Goal: Task Accomplishment & Management: Use online tool/utility

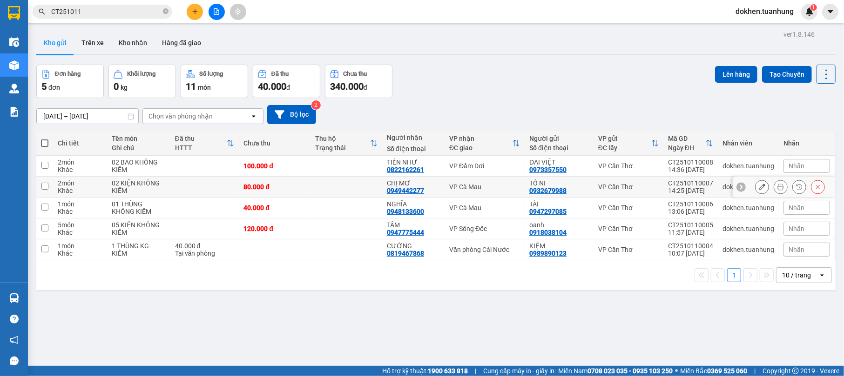
click at [45, 185] on input "checkbox" at bounding box center [44, 186] width 7 height 7
checkbox input "true"
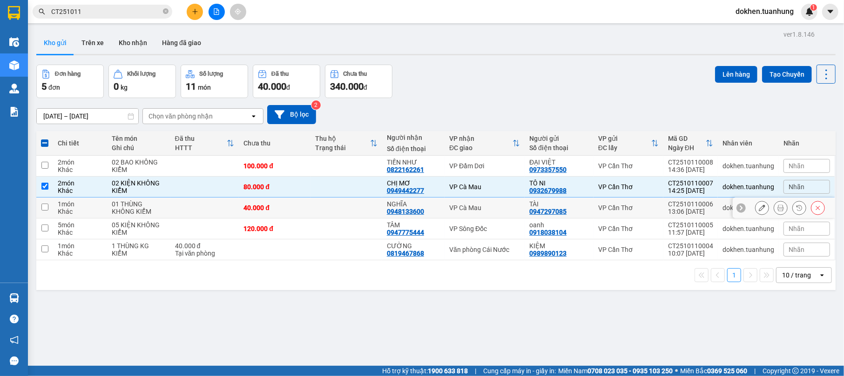
click at [44, 211] on input "checkbox" at bounding box center [44, 207] width 7 height 7
checkbox input "true"
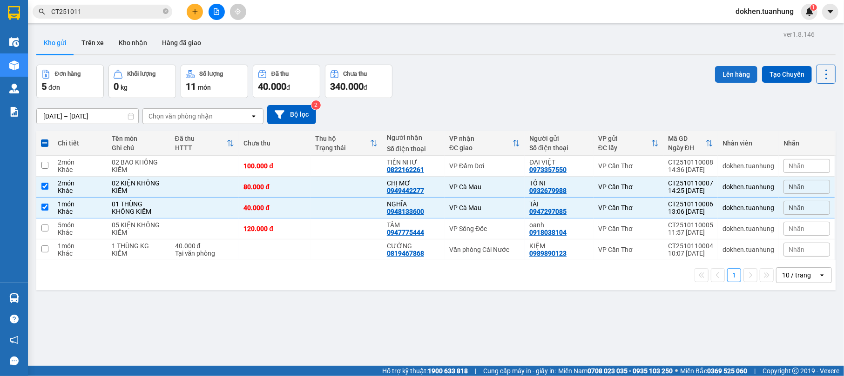
click at [718, 76] on button "Lên hàng" at bounding box center [736, 74] width 42 height 17
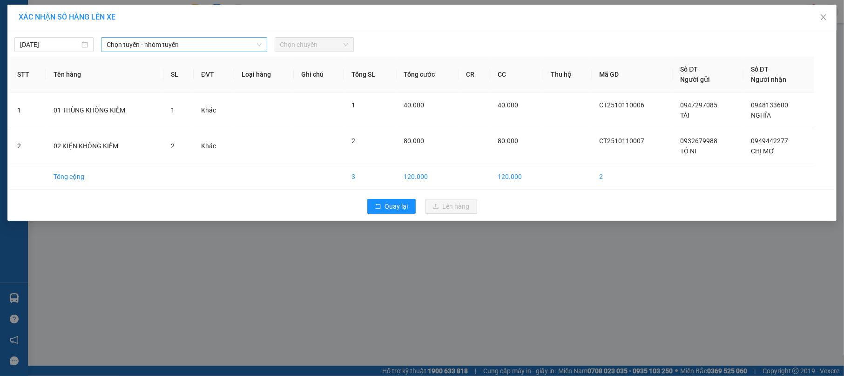
click at [208, 43] on span "Chọn tuyến - nhóm tuyến" at bounding box center [184, 45] width 154 height 14
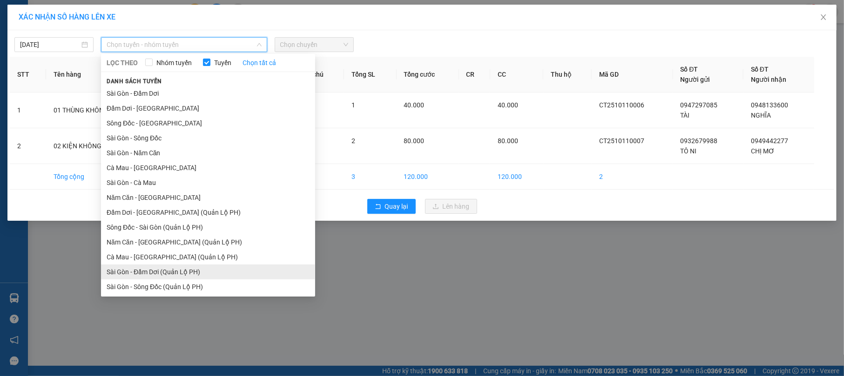
click at [195, 271] on li "Sài Gòn - Đầm Dơi (Quản Lộ PH)" at bounding box center [208, 272] width 214 height 15
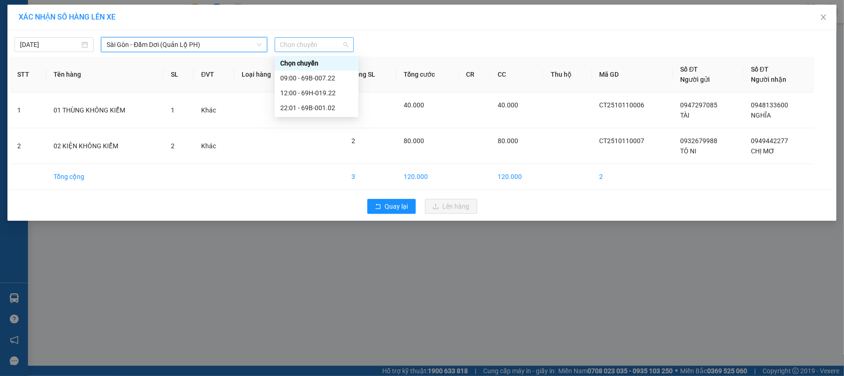
click at [334, 47] on span "Chọn chuyến" at bounding box center [314, 45] width 68 height 14
click at [330, 94] on div "12:00 - 69H-019.22" at bounding box center [316, 93] width 73 height 10
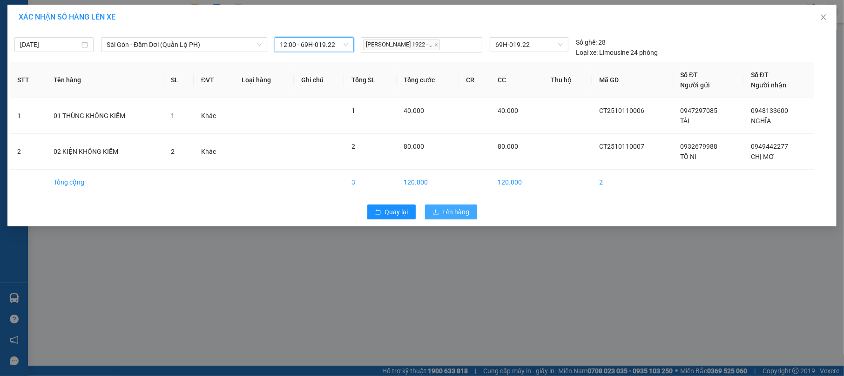
click at [440, 212] on button "Lên hàng" at bounding box center [451, 212] width 52 height 15
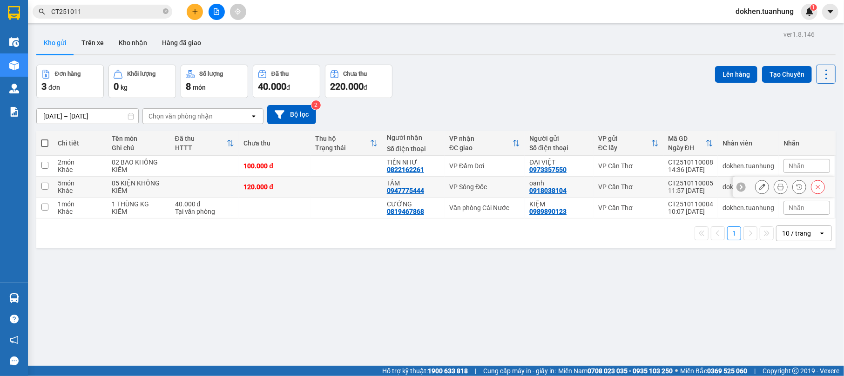
click at [46, 187] on input "checkbox" at bounding box center [44, 186] width 7 height 7
checkbox input "true"
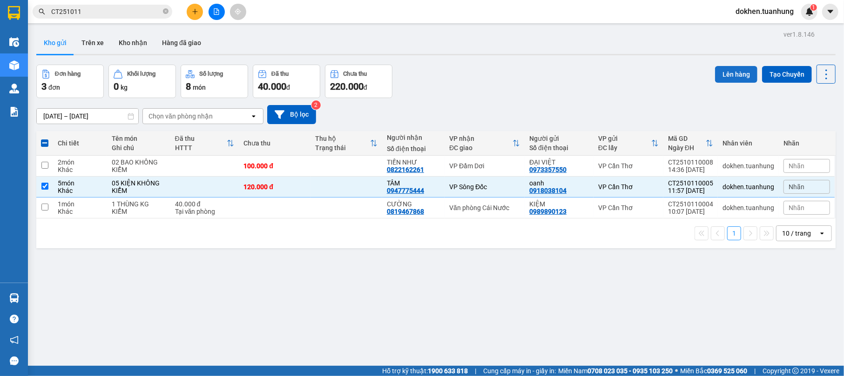
click at [731, 73] on button "Lên hàng" at bounding box center [736, 74] width 42 height 17
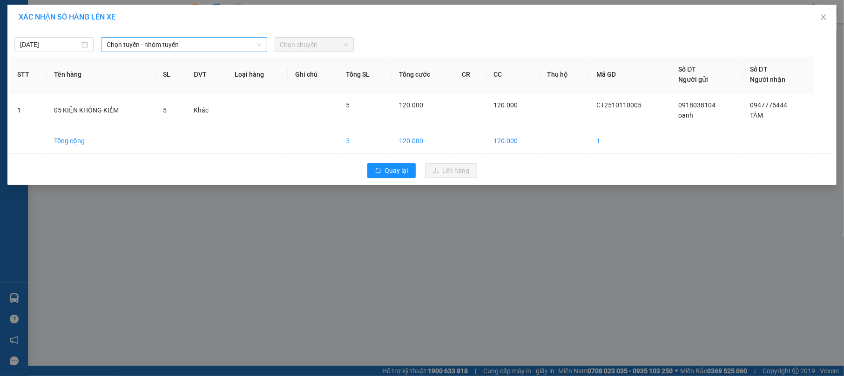
click at [244, 49] on span "Chọn tuyến - nhóm tuyến" at bounding box center [184, 45] width 154 height 14
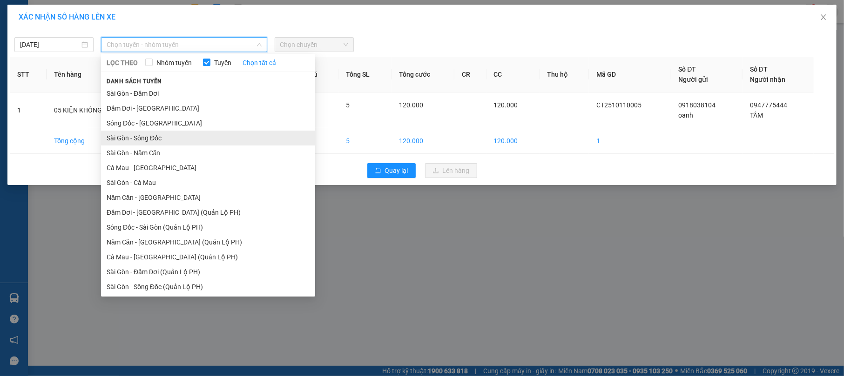
click at [239, 140] on li "Sài Gòn - Sông Đốc" at bounding box center [208, 138] width 214 height 15
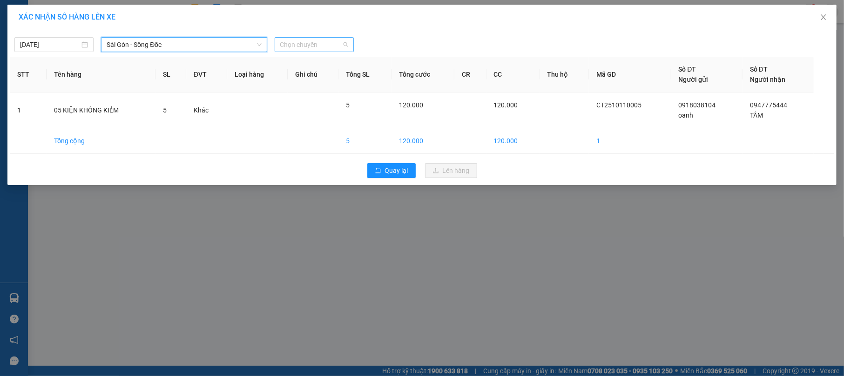
click at [311, 45] on span "Chọn chuyến" at bounding box center [314, 45] width 68 height 14
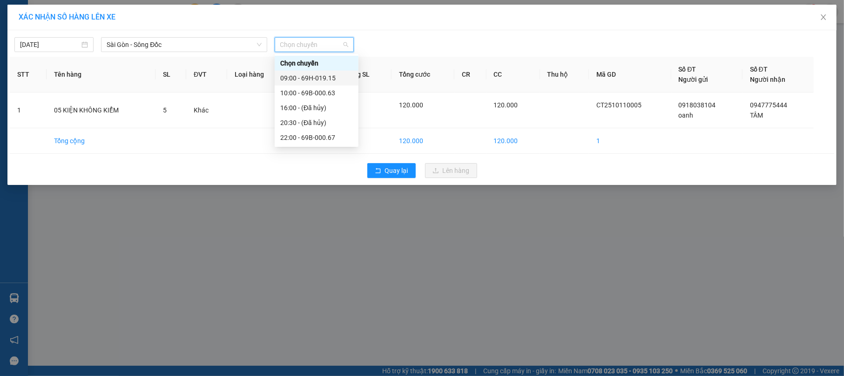
click at [332, 77] on div "09:00 - 69H-019.15" at bounding box center [316, 78] width 73 height 10
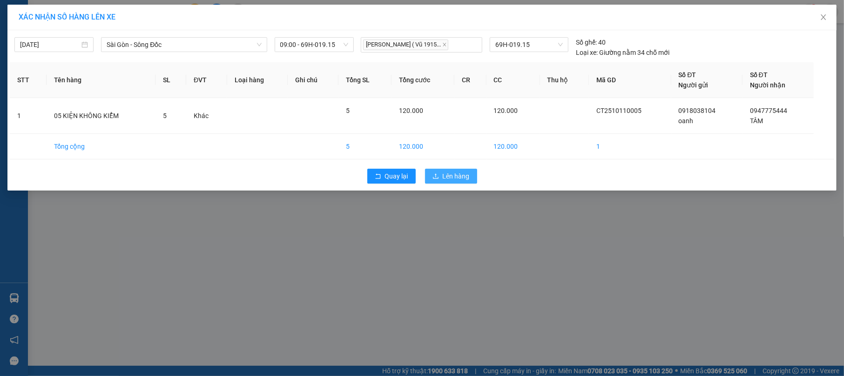
click at [459, 179] on span "Lên hàng" at bounding box center [456, 176] width 27 height 10
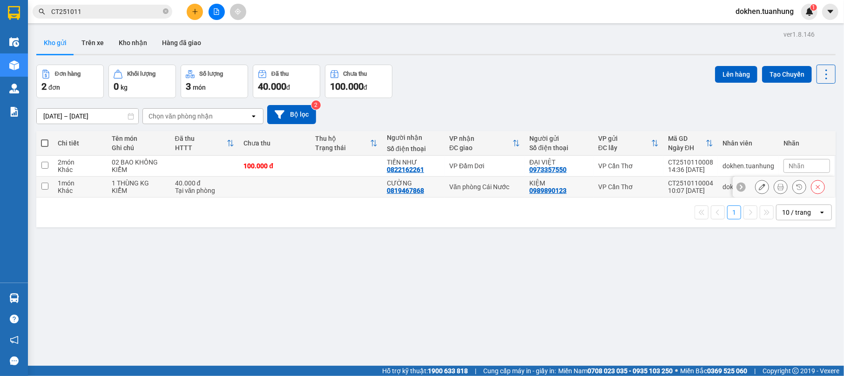
click at [45, 185] on input "checkbox" at bounding box center [44, 186] width 7 height 7
checkbox input "true"
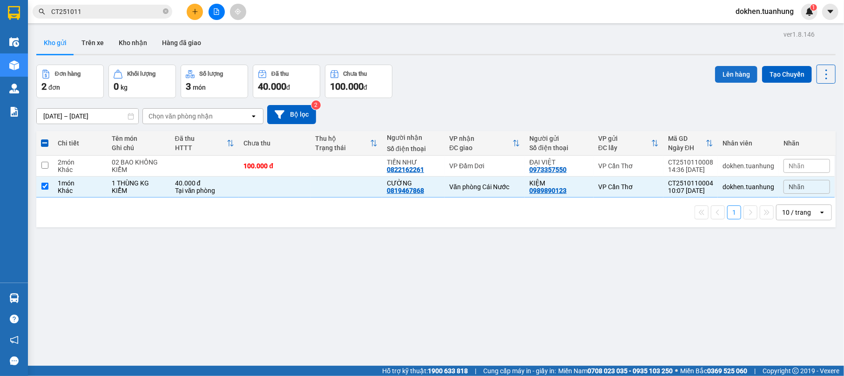
click at [727, 71] on button "Lên hàng" at bounding box center [736, 74] width 42 height 17
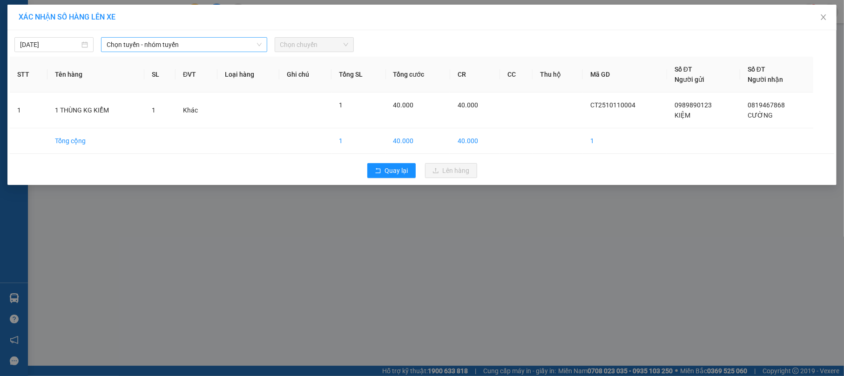
click at [195, 47] on span "Chọn tuyến - nhóm tuyến" at bounding box center [184, 45] width 154 height 14
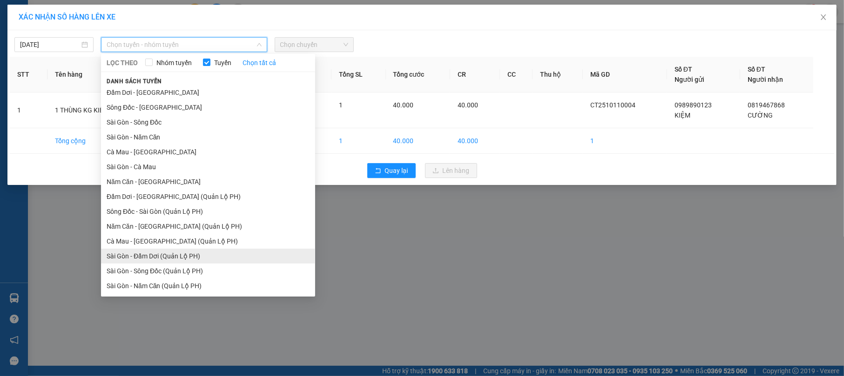
scroll to position [31, 0]
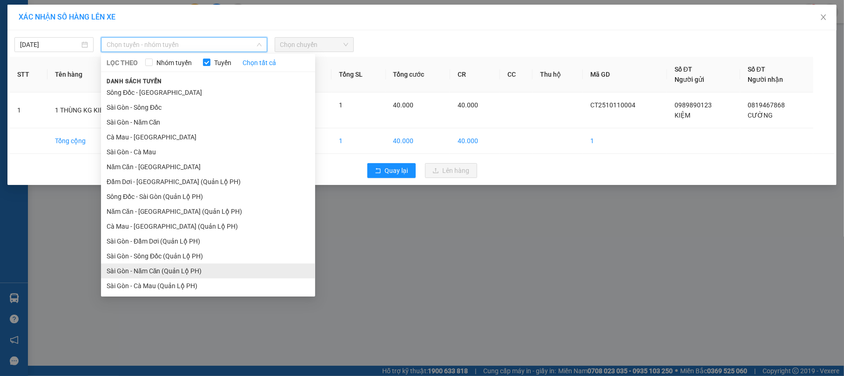
click at [158, 269] on li "Sài Gòn - Năm Căn (Quản Lộ PH)" at bounding box center [208, 271] width 214 height 15
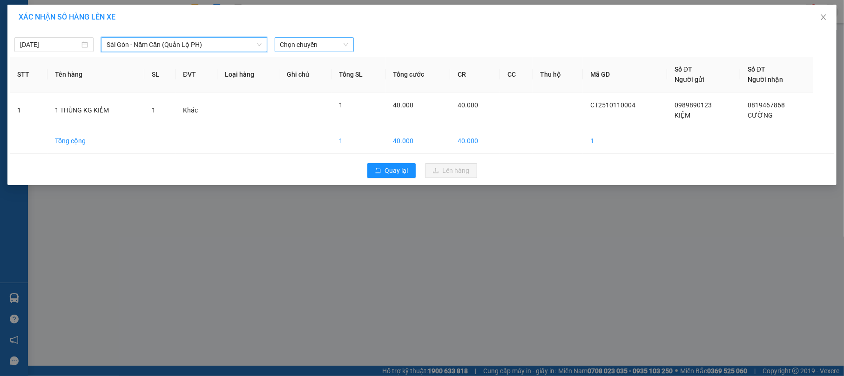
click at [324, 43] on span "Chọn chuyến" at bounding box center [314, 45] width 68 height 14
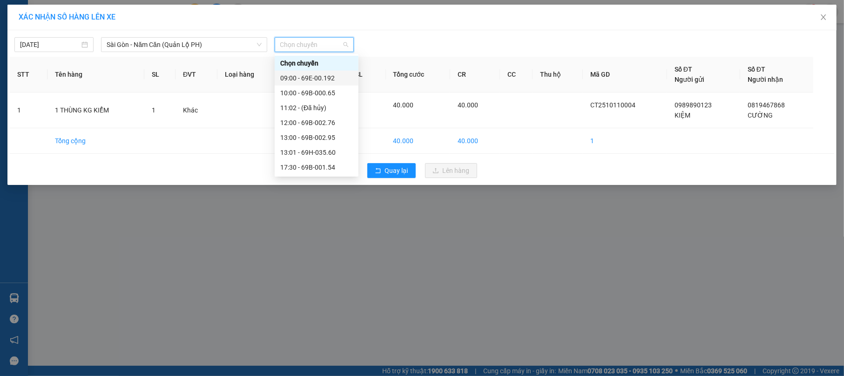
click at [329, 77] on div "09:00 - 69E-00.192" at bounding box center [316, 78] width 73 height 10
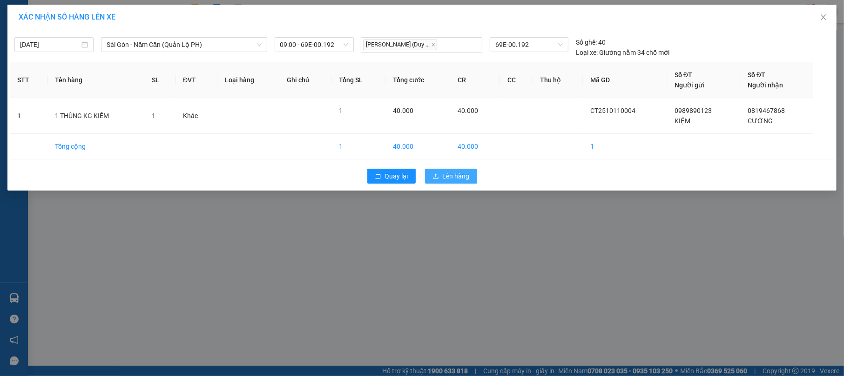
click at [440, 173] on button "Lên hàng" at bounding box center [451, 176] width 52 height 15
